Goal: Transaction & Acquisition: Book appointment/travel/reservation

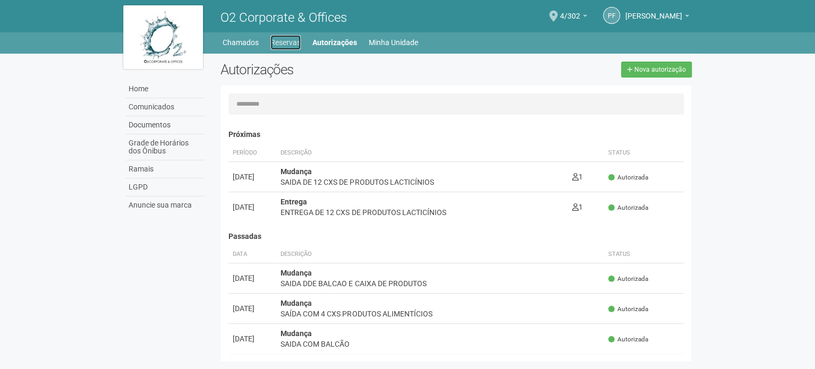
click at [287, 48] on link "Reservas" at bounding box center [285, 42] width 30 height 15
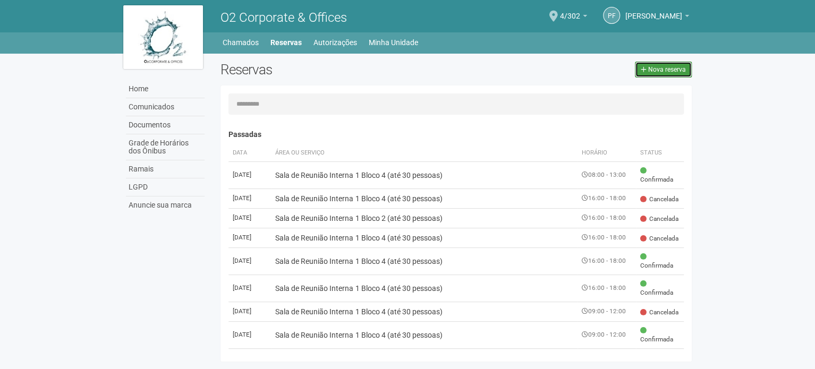
click at [651, 71] on span "Nova reserva" at bounding box center [667, 69] width 38 height 7
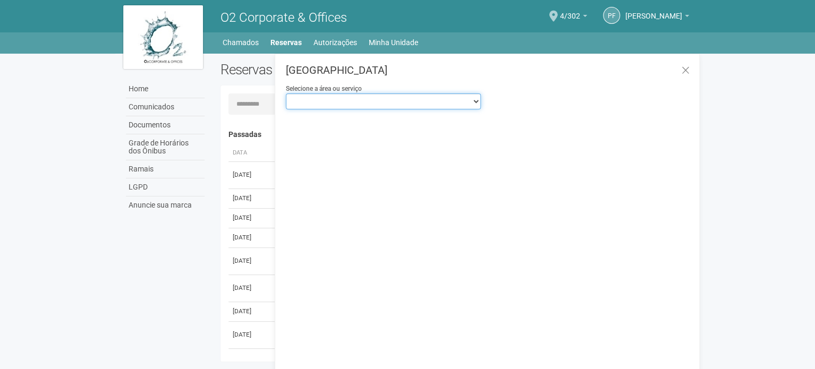
click at [442, 101] on select "**********" at bounding box center [383, 102] width 195 height 16
select select "**********"
click at [286, 94] on select "**********" at bounding box center [383, 102] width 195 height 16
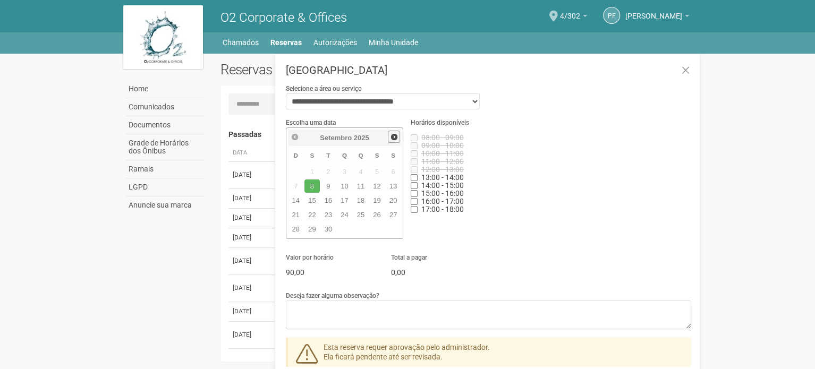
click at [393, 136] on span "Próximo" at bounding box center [394, 137] width 9 height 9
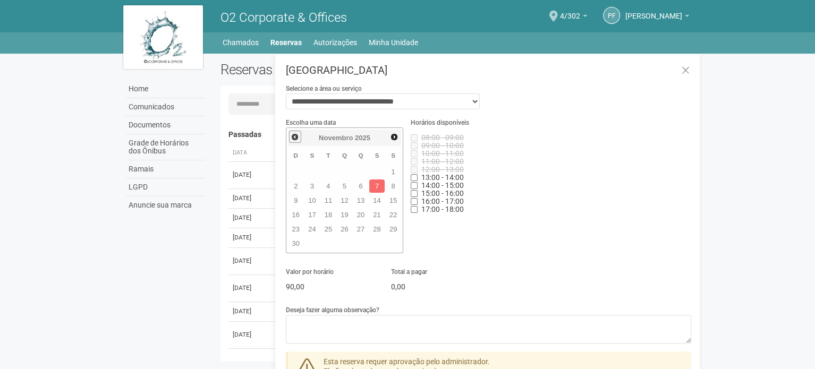
click at [294, 137] on span "Anterior" at bounding box center [295, 137] width 9 height 9
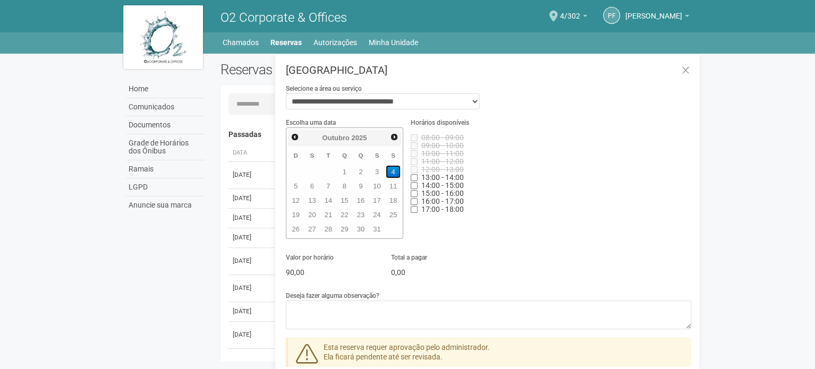
click at [397, 169] on link "4" at bounding box center [393, 171] width 15 height 13
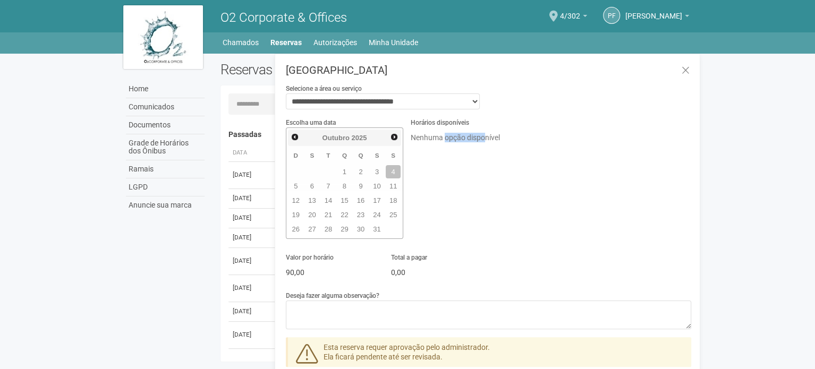
drag, startPoint x: 445, startPoint y: 134, endPoint x: 487, endPoint y: 134, distance: 42.0
click at [487, 134] on p "Nenhuma opção disponível" at bounding box center [490, 138] width 159 height 10
drag, startPoint x: 421, startPoint y: 132, endPoint x: 497, endPoint y: 134, distance: 76.5
click at [497, 134] on p "Nenhuma opção disponível" at bounding box center [490, 138] width 159 height 10
drag, startPoint x: 408, startPoint y: 134, endPoint x: 522, endPoint y: 137, distance: 114.3
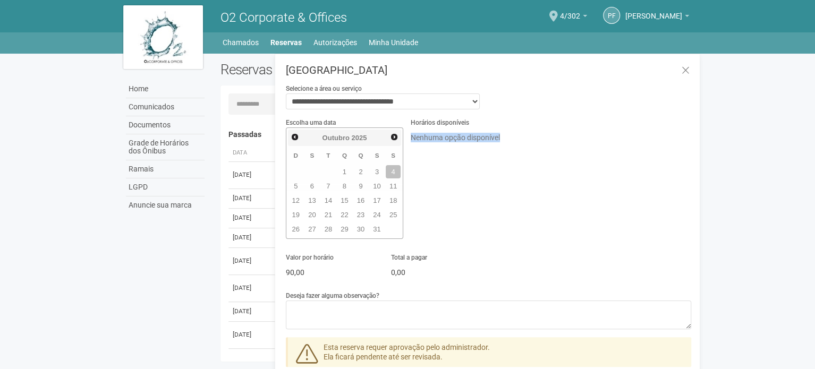
click at [522, 137] on div "Horários disponíveis Nenhuma opção disponível" at bounding box center [490, 132] width 175 height 30
click at [372, 182] on link "10" at bounding box center [376, 186] width 15 height 13
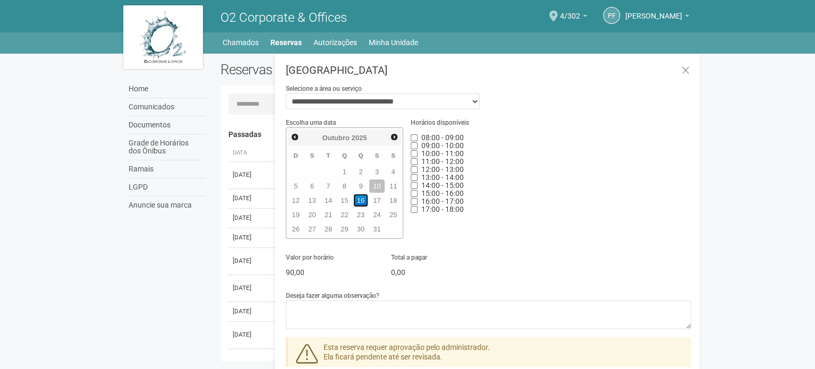
click at [361, 194] on link "16" at bounding box center [360, 200] width 15 height 13
click at [377, 202] on link "17" at bounding box center [376, 200] width 15 height 13
click at [377, 186] on link "10" at bounding box center [376, 186] width 15 height 13
click at [395, 188] on link "11" at bounding box center [393, 186] width 15 height 13
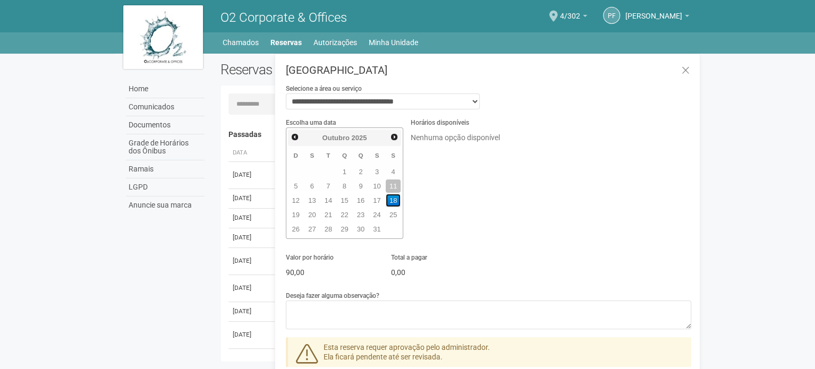
click at [396, 201] on link "18" at bounding box center [393, 200] width 15 height 13
click at [393, 213] on link "25" at bounding box center [393, 214] width 15 height 13
click at [292, 133] on span "Anterior" at bounding box center [295, 137] width 9 height 9
click at [387, 185] on link "13" at bounding box center [393, 186] width 15 height 13
click at [393, 198] on link "20" at bounding box center [393, 200] width 15 height 13
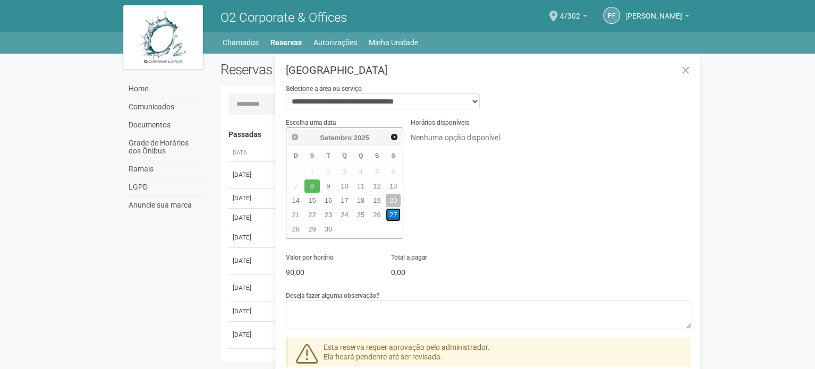
click at [394, 210] on link "27" at bounding box center [393, 214] width 15 height 13
click at [394, 180] on link "13" at bounding box center [393, 186] width 15 height 13
click at [393, 196] on link "20" at bounding box center [393, 200] width 15 height 13
click at [391, 213] on link "27" at bounding box center [393, 214] width 15 height 13
click at [390, 135] on span "Próximo" at bounding box center [394, 137] width 9 height 9
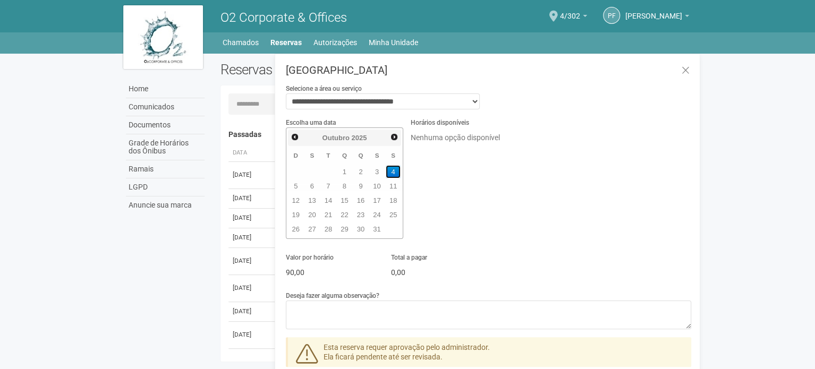
click at [396, 169] on link "4" at bounding box center [393, 171] width 15 height 13
click at [686, 70] on icon at bounding box center [686, 70] width 8 height 11
